Goal: Navigation & Orientation: Find specific page/section

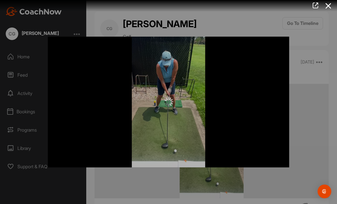
click at [330, 6] on icon at bounding box center [328, 6] width 13 height 11
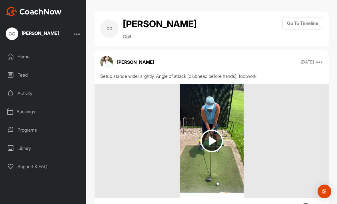
click at [22, 68] on div "Feed" at bounding box center [43, 75] width 81 height 14
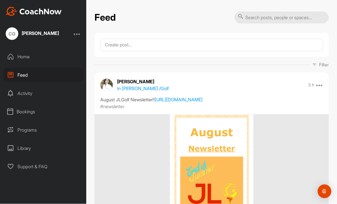
click at [31, 149] on div "Library" at bounding box center [43, 148] width 81 height 14
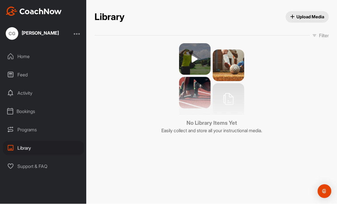
click at [25, 55] on div "Home" at bounding box center [43, 56] width 81 height 14
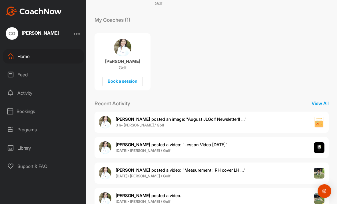
scroll to position [85, 0]
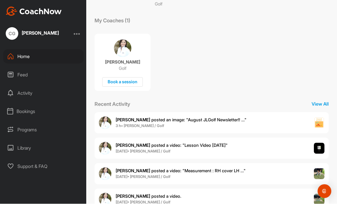
click at [312, 150] on div "[PERSON_NAME] posted a video : " Lesson Video [DATE] " [DATE] • [PERSON_NAME] /…" at bounding box center [212, 148] width 234 height 21
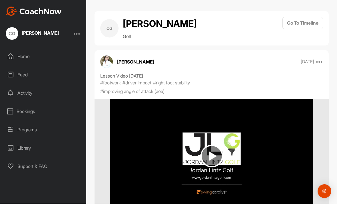
click at [211, 167] on img at bounding box center [212, 156] width 23 height 23
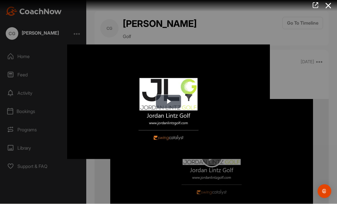
click at [328, 165] on div at bounding box center [168, 102] width 337 height 204
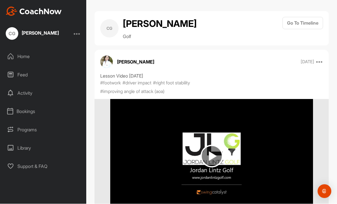
click at [29, 131] on div "Programs" at bounding box center [43, 130] width 81 height 14
